Goal: Task Accomplishment & Management: Manage account settings

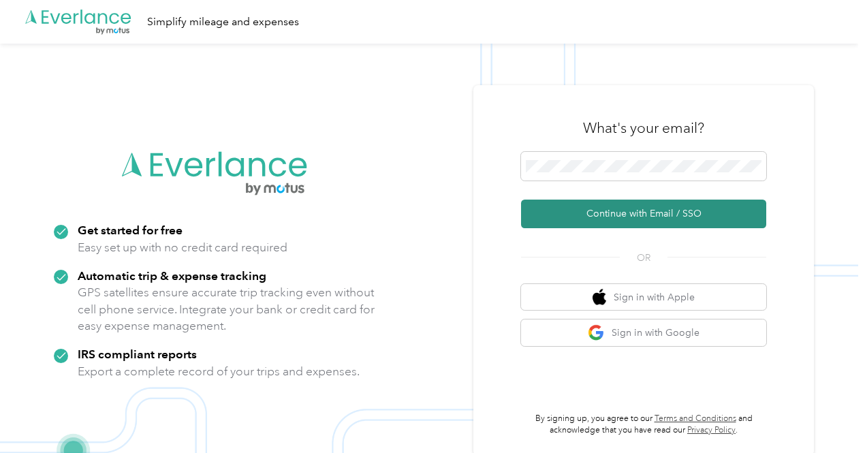
click at [662, 216] on button "Continue with Email / SSO" at bounding box center [643, 213] width 245 height 29
click at [640, 214] on button "Continue with Email / SSO" at bounding box center [643, 213] width 245 height 29
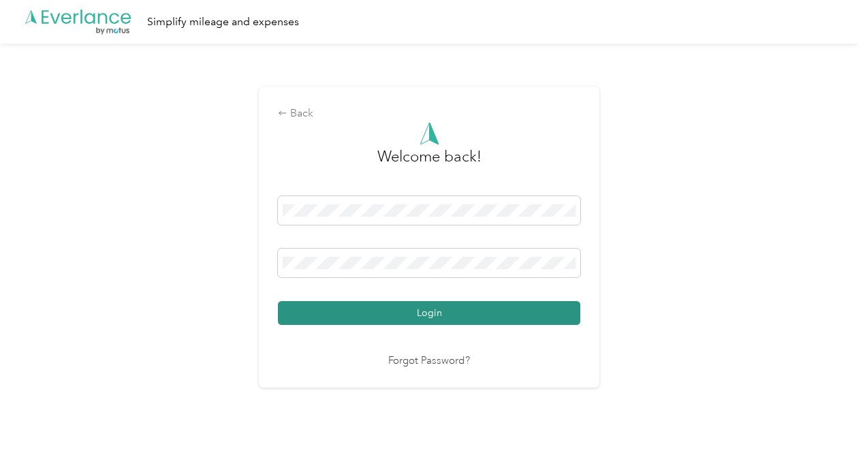
click at [444, 315] on button "Login" at bounding box center [429, 313] width 302 height 24
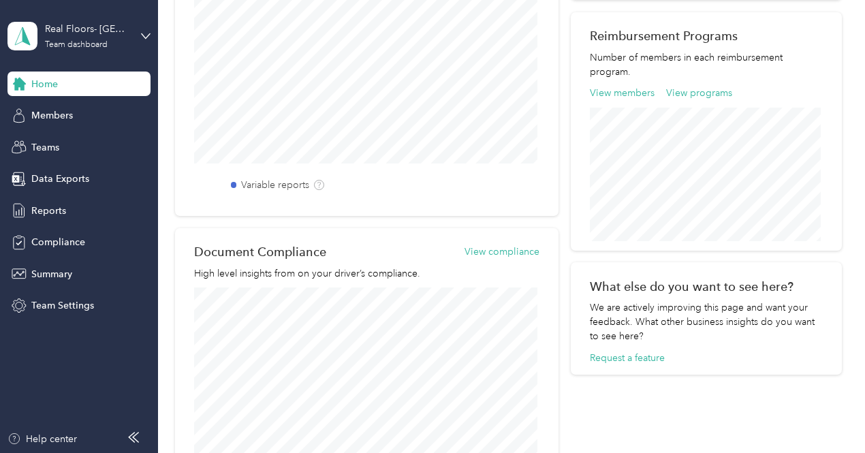
scroll to position [545, 0]
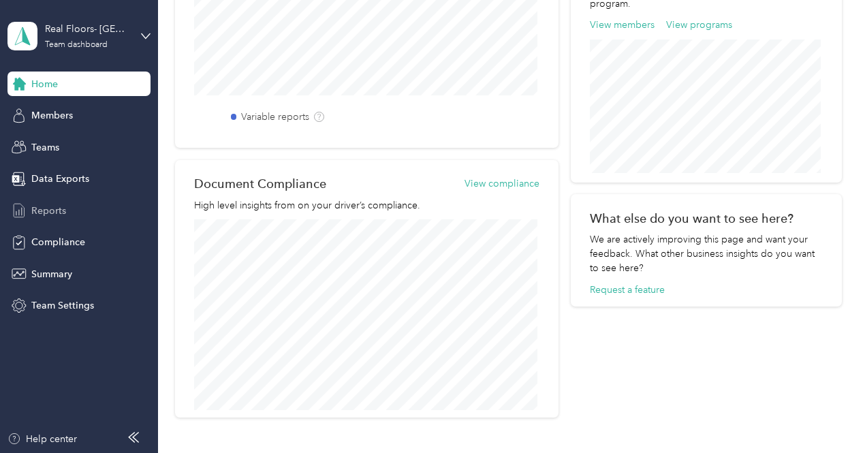
click at [42, 207] on span "Reports" at bounding box center [48, 211] width 35 height 14
